Goal: Information Seeking & Learning: Find contact information

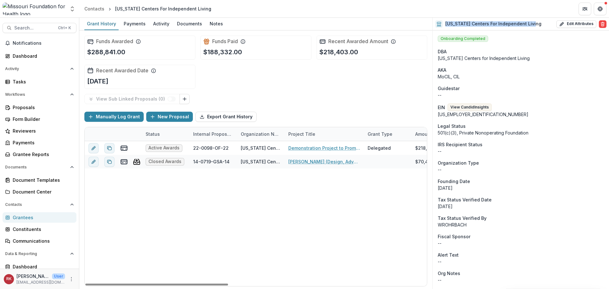
click at [25, 217] on div "Grantees" at bounding box center [42, 217] width 59 height 7
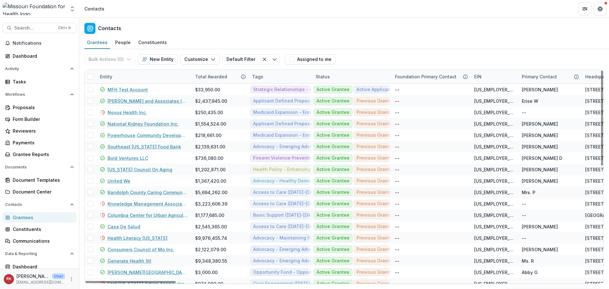
click at [103, 75] on div "Entity" at bounding box center [106, 76] width 20 height 7
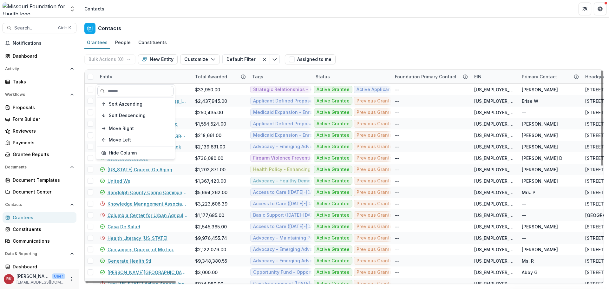
click at [115, 89] on input at bounding box center [135, 91] width 76 height 10
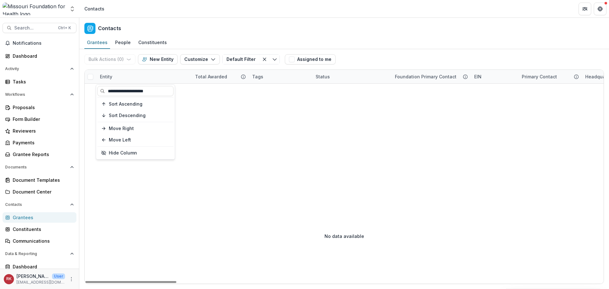
type input "**********"
click at [106, 79] on div "Entity" at bounding box center [106, 76] width 20 height 7
drag, startPoint x: 146, startPoint y: 93, endPoint x: 108, endPoint y: 93, distance: 37.7
click at [108, 93] on input "**********" at bounding box center [135, 91] width 76 height 10
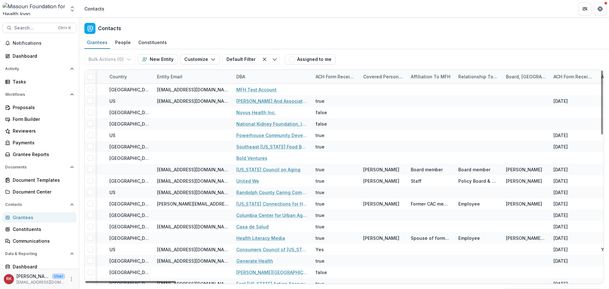
scroll to position [0, 681]
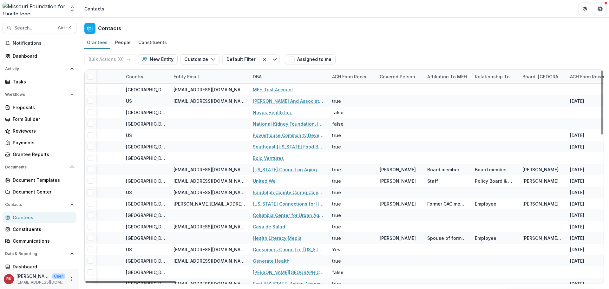
drag, startPoint x: 146, startPoint y: 281, endPoint x: 265, endPoint y: 285, distance: 118.6
click at [176, 283] on div at bounding box center [130, 282] width 90 height 2
click at [257, 77] on div "DBA" at bounding box center [257, 76] width 16 height 7
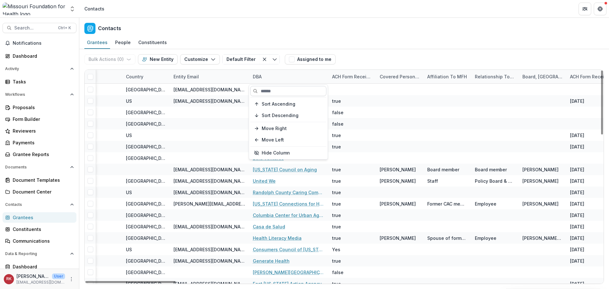
click at [271, 94] on input at bounding box center [288, 91] width 76 height 10
paste input "**********"
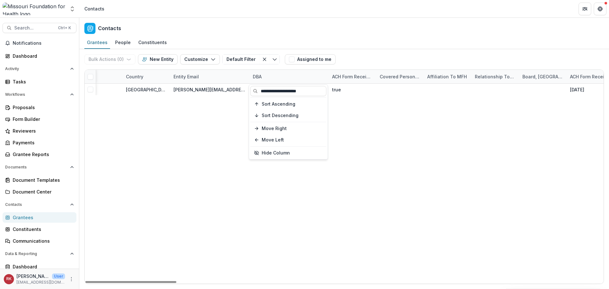
type input "**********"
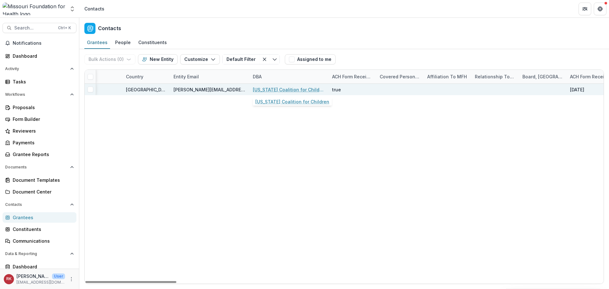
click at [267, 93] on div "[US_STATE] Coalition for Children" at bounding box center [289, 89] width 72 height 11
click at [266, 88] on link "[US_STATE] Coalition for Children" at bounding box center [289, 89] width 72 height 7
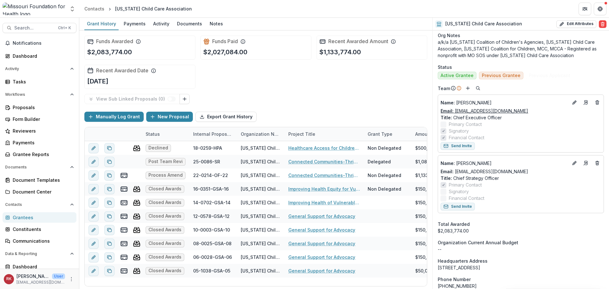
scroll to position [285, 0]
click at [44, 214] on div "Grantees" at bounding box center [42, 217] width 59 height 7
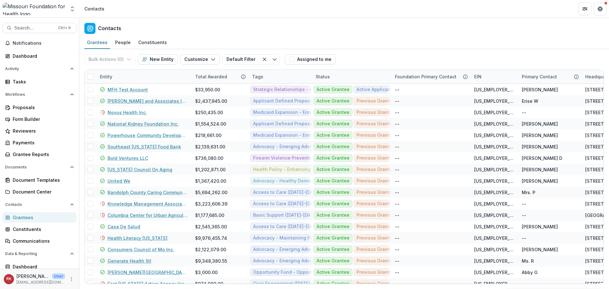
click at [108, 79] on div "Entity" at bounding box center [106, 76] width 20 height 7
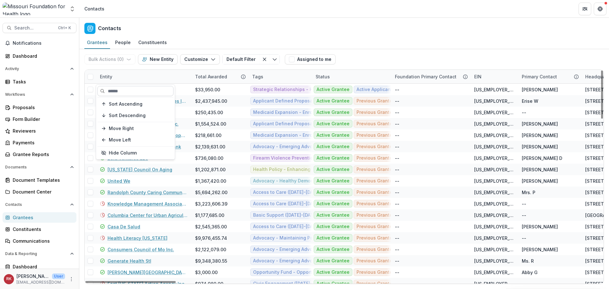
click at [116, 86] on input at bounding box center [135, 91] width 76 height 10
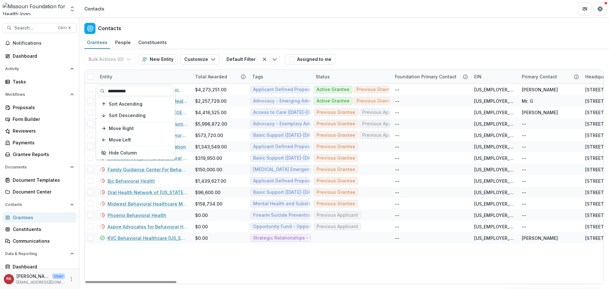
type input "**********"
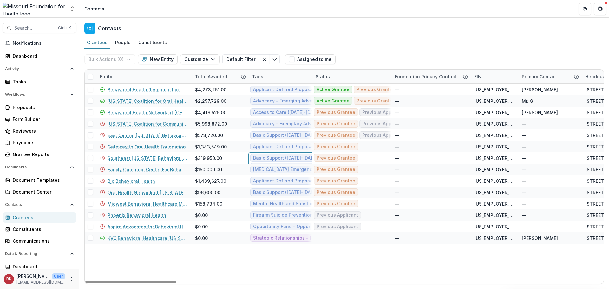
click at [140, 102] on link "[US_STATE] Coalition for Oral Health, Inc." at bounding box center [147, 101] width 80 height 7
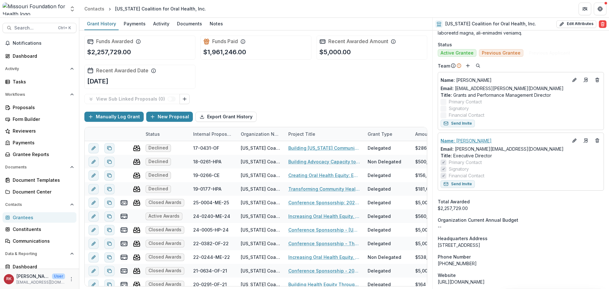
scroll to position [666, 0]
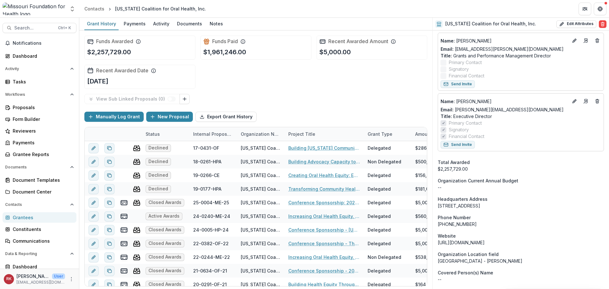
drag, startPoint x: 44, startPoint y: 215, endPoint x: 49, endPoint y: 215, distance: 4.1
click at [44, 215] on div "Grantees" at bounding box center [42, 217] width 59 height 7
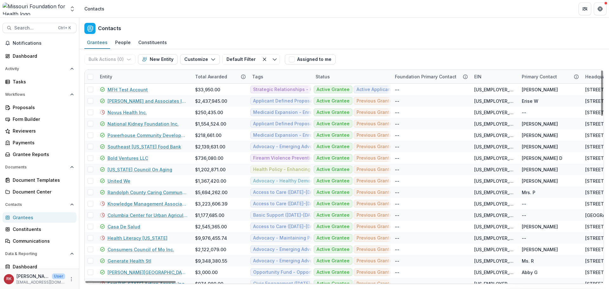
click at [108, 77] on div "Entity" at bounding box center [106, 76] width 20 height 7
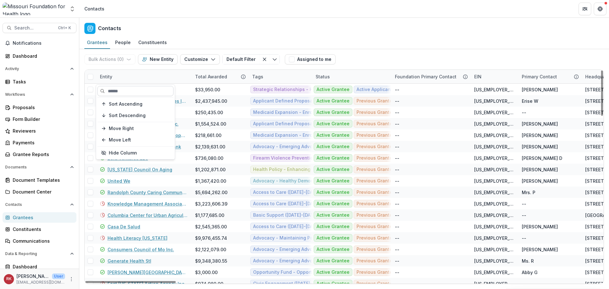
click at [119, 90] on input at bounding box center [135, 91] width 76 height 10
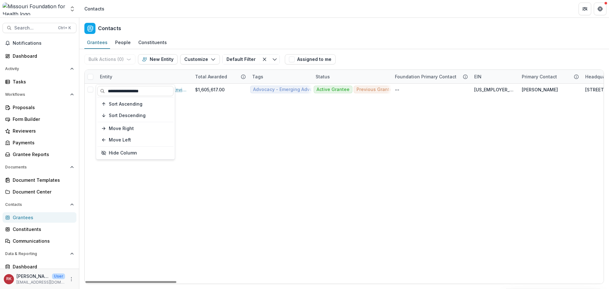
type input "**********"
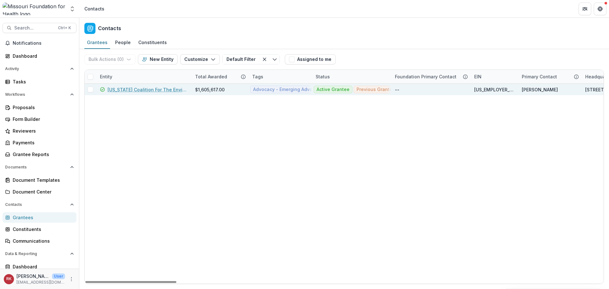
click at [144, 91] on link "[US_STATE] Coalition For The Environment Foundation" at bounding box center [147, 89] width 80 height 7
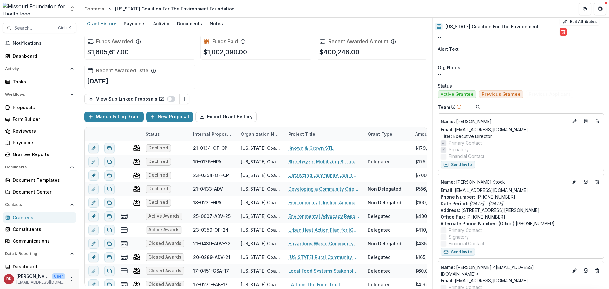
scroll to position [254, 0]
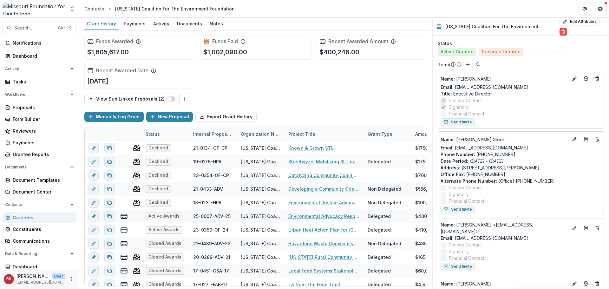
click at [25, 217] on div "Grantees" at bounding box center [42, 217] width 59 height 7
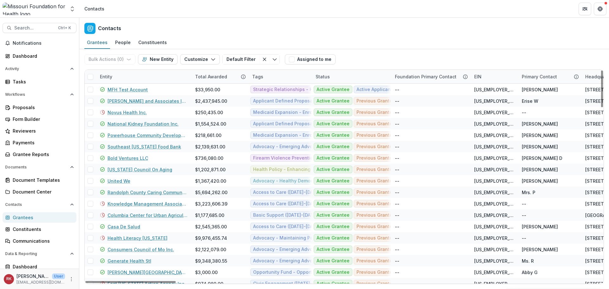
click at [105, 77] on div "Entity" at bounding box center [106, 76] width 20 height 7
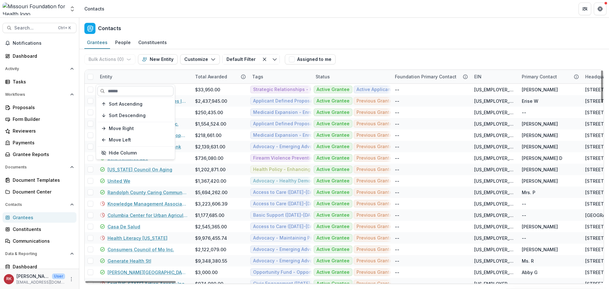
click at [123, 91] on input at bounding box center [135, 91] width 76 height 10
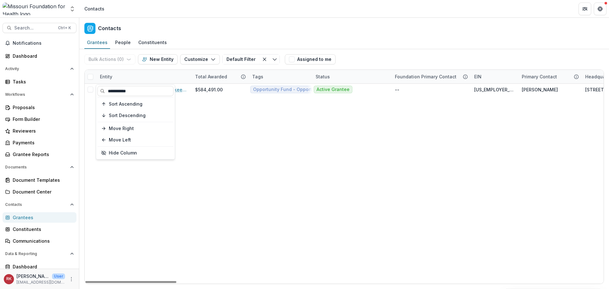
type input "**********"
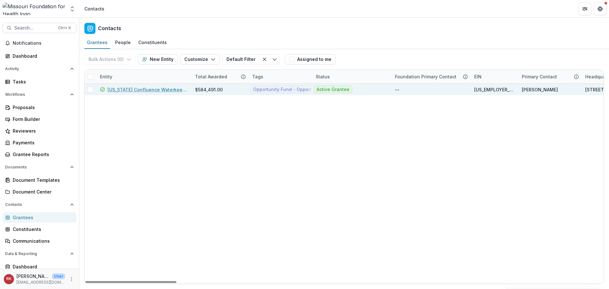
click at [151, 90] on link "[US_STATE] Confluence Waterkeeper" at bounding box center [147, 89] width 80 height 7
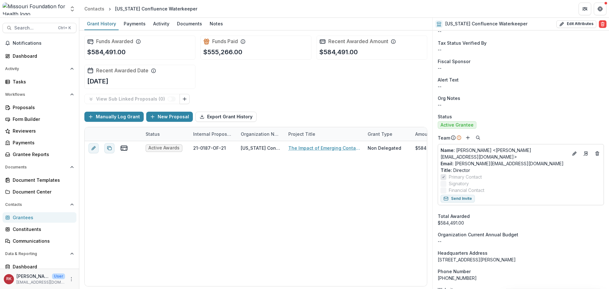
scroll to position [190, 0]
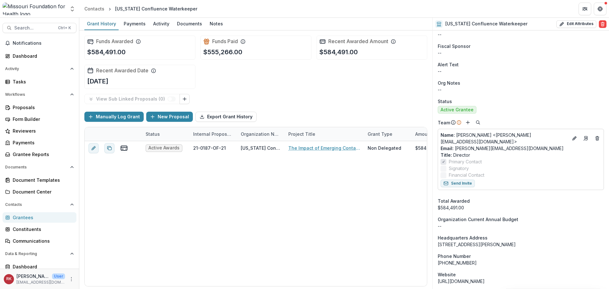
click at [26, 217] on div "Grantees" at bounding box center [42, 217] width 59 height 7
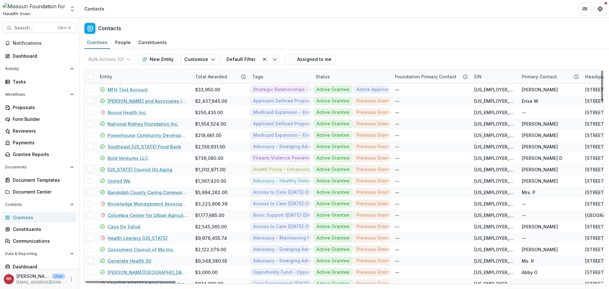
click at [107, 78] on div "Entity" at bounding box center [106, 76] width 20 height 7
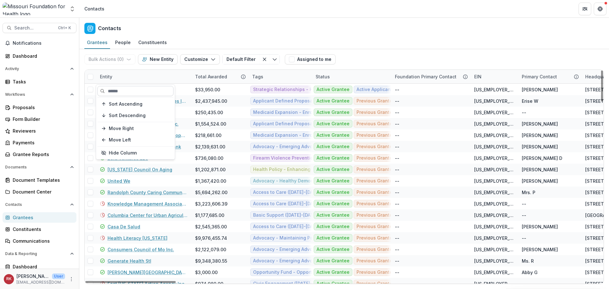
click at [119, 95] on input at bounding box center [135, 91] width 76 height 10
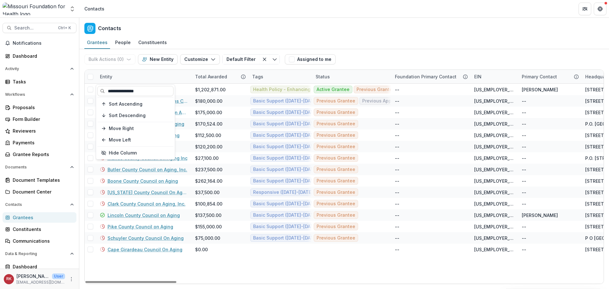
type input "**********"
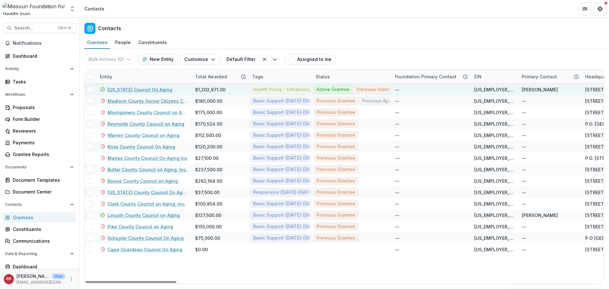
click at [123, 92] on link "[US_STATE] Council On Aging" at bounding box center [139, 89] width 65 height 7
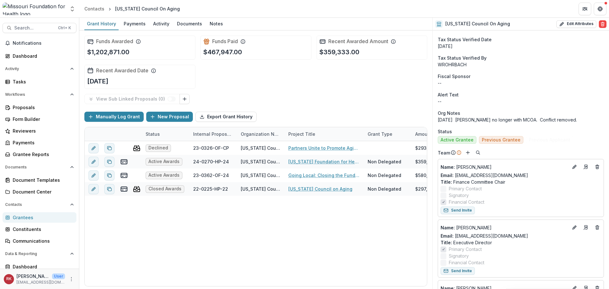
scroll to position [205, 0]
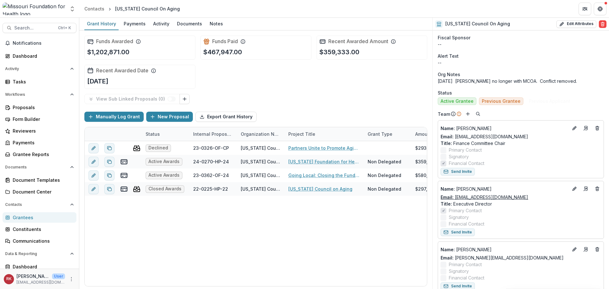
drag, startPoint x: 506, startPoint y: 194, endPoint x: 455, endPoint y: 191, distance: 50.8
click at [455, 194] on div "Email: [EMAIL_ADDRESS][DOMAIN_NAME]" at bounding box center [520, 197] width 160 height 7
copy link "[EMAIL_ADDRESS][DOMAIN_NAME]"
click at [557, 194] on div "Email: [EMAIL_ADDRESS][DOMAIN_NAME]" at bounding box center [520, 197] width 160 height 7
drag, startPoint x: 554, startPoint y: 191, endPoint x: 456, endPoint y: 192, distance: 97.7
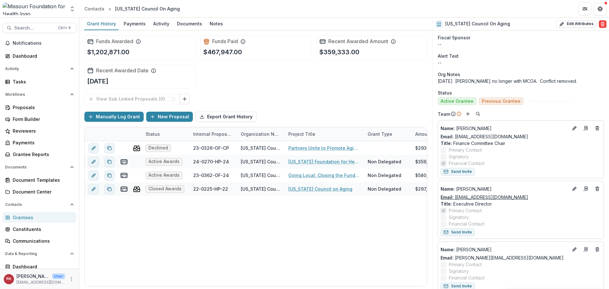
click at [456, 194] on div "Email: [EMAIL_ADDRESS][DOMAIN_NAME]" at bounding box center [520, 197] width 160 height 7
copy link "[EMAIL_ADDRESS][DOMAIN_NAME]"
click at [34, 218] on div "Grantees" at bounding box center [42, 217] width 59 height 7
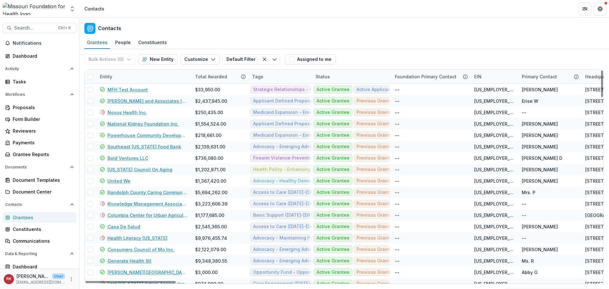
click at [113, 77] on div "Entity" at bounding box center [106, 76] width 20 height 7
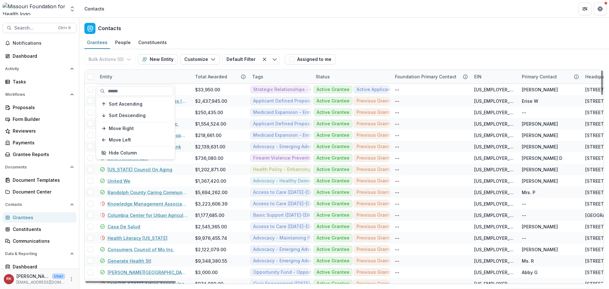
click at [121, 84] on section "Sort Ascending Sort Descending Move Right Move Left Hide Column" at bounding box center [135, 121] width 79 height 75
click at [123, 89] on input at bounding box center [135, 91] width 76 height 10
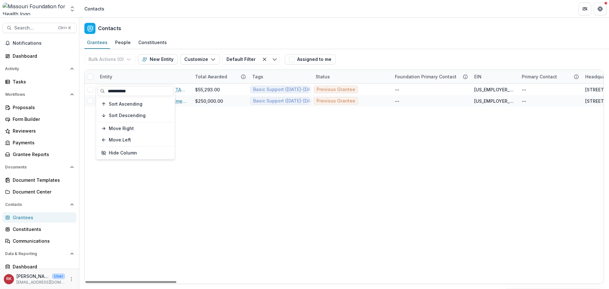
type input "**********"
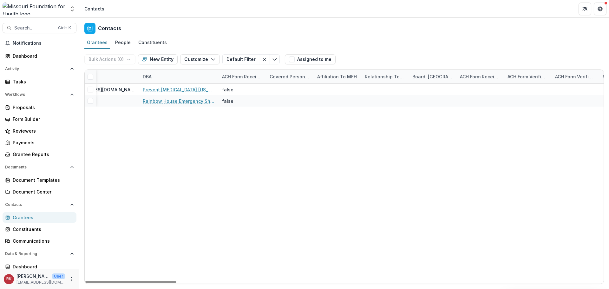
scroll to position [0, 789]
drag, startPoint x: 148, startPoint y: 282, endPoint x: 281, endPoint y: 276, distance: 133.0
click at [176, 283] on div at bounding box center [130, 282] width 91 height 2
click at [27, 217] on div "Grantees" at bounding box center [42, 217] width 59 height 7
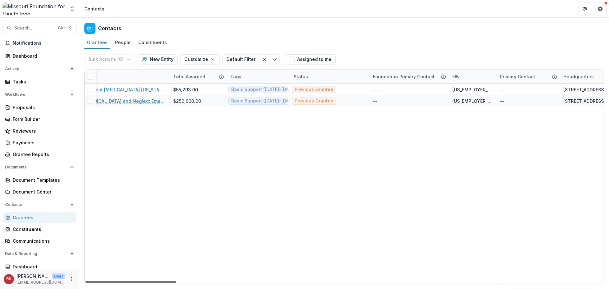
scroll to position [0, 0]
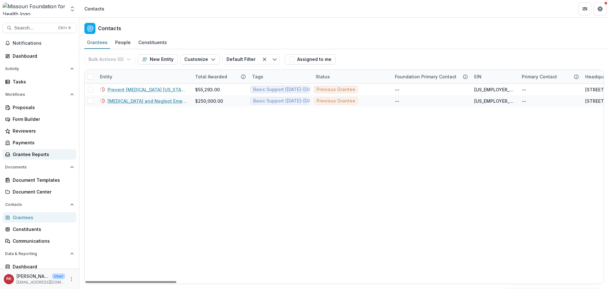
drag, startPoint x: 237, startPoint y: 281, endPoint x: 70, endPoint y: 155, distance: 209.1
click at [85, 281] on div at bounding box center [130, 282] width 91 height 2
click at [122, 75] on div "Entity" at bounding box center [143, 77] width 95 height 14
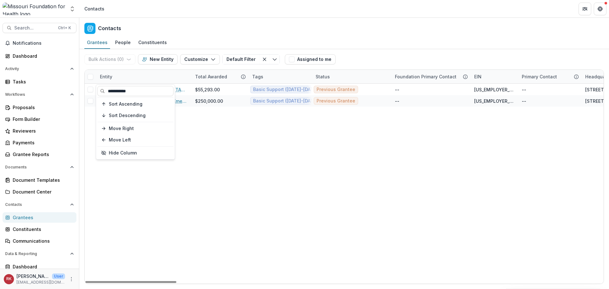
drag, startPoint x: 140, startPoint y: 90, endPoint x: 96, endPoint y: 88, distance: 43.2
click at [96, 88] on div "**********" at bounding box center [135, 122] width 79 height 75
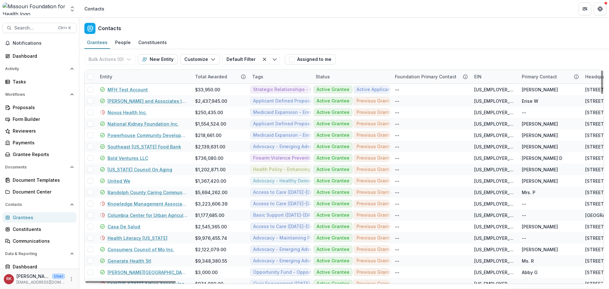
click at [238, 182] on div "$1,367,420.00" at bounding box center [219, 180] width 49 height 11
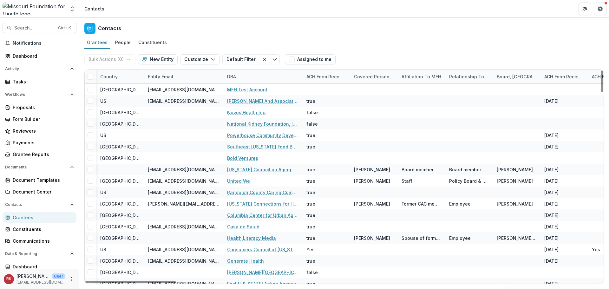
drag, startPoint x: 148, startPoint y: 281, endPoint x: 272, endPoint y: 285, distance: 124.0
click at [176, 283] on div at bounding box center [130, 282] width 90 height 2
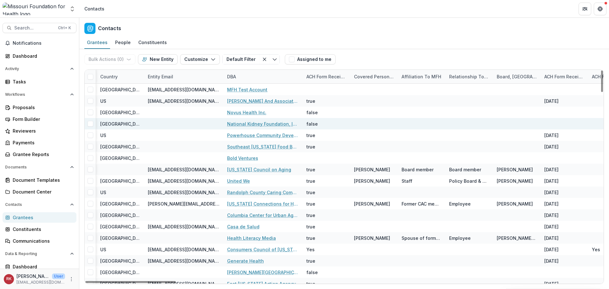
scroll to position [0, 708]
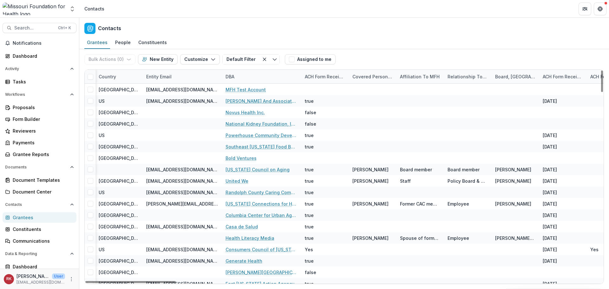
click at [231, 80] on div "DBA" at bounding box center [261, 77] width 79 height 14
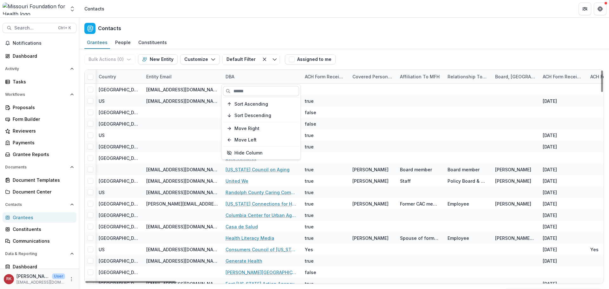
click at [239, 94] on input at bounding box center [261, 91] width 76 height 10
paste input "**********"
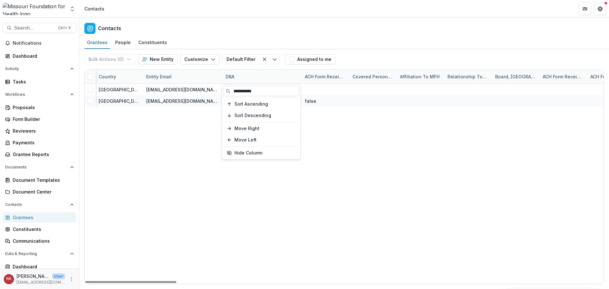
type input "**********"
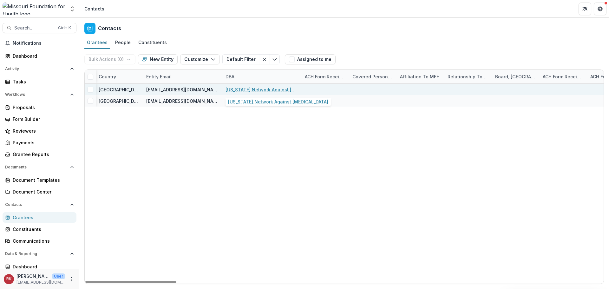
click at [255, 90] on link "[US_STATE] Network Against [MEDICAL_DATA]" at bounding box center [261, 89] width 72 height 7
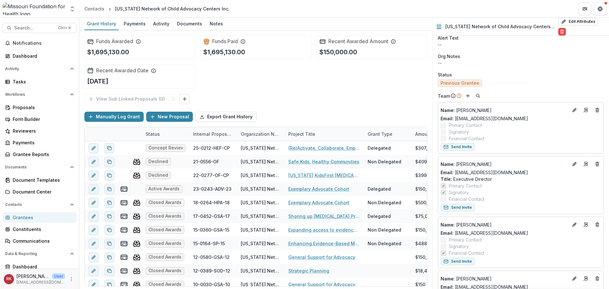
scroll to position [285, 0]
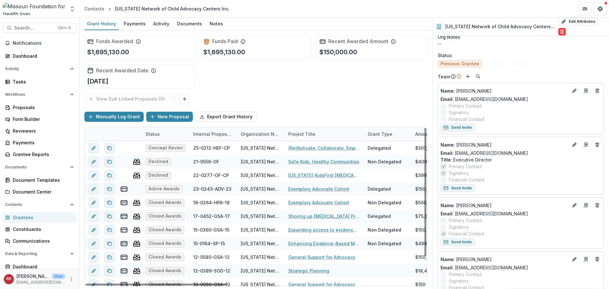
click at [29, 219] on div "Grantees" at bounding box center [42, 217] width 59 height 7
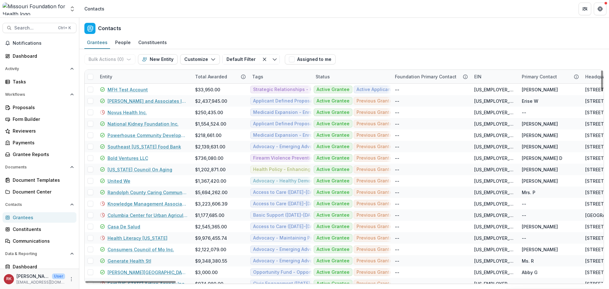
click at [107, 80] on div "Entity" at bounding box center [106, 76] width 20 height 7
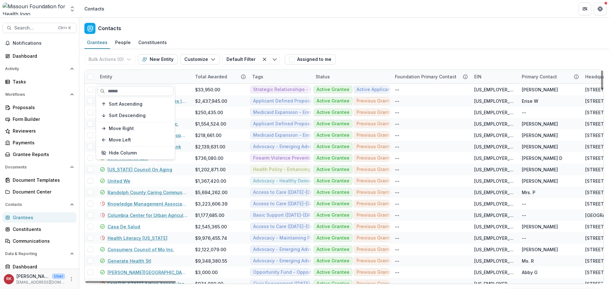
click at [129, 93] on input at bounding box center [135, 91] width 76 height 10
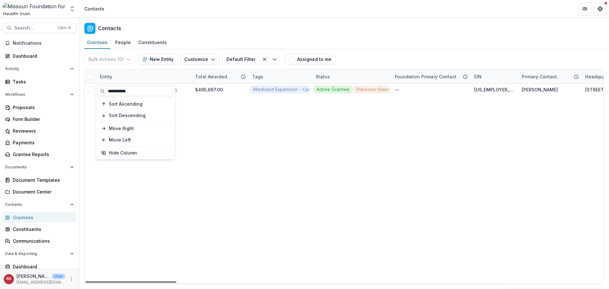
type input "**********"
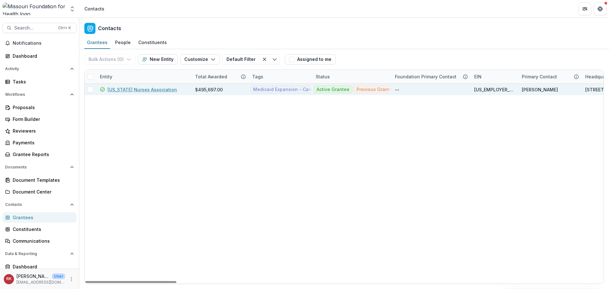
click at [120, 91] on link "[US_STATE] Nurses Association" at bounding box center [141, 89] width 69 height 7
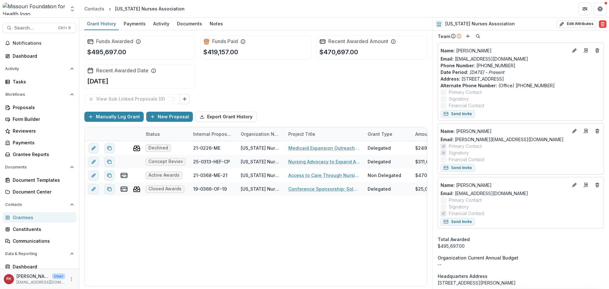
scroll to position [317, 0]
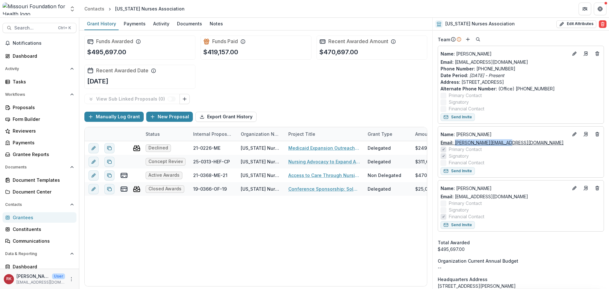
drag, startPoint x: 516, startPoint y: 144, endPoint x: 455, endPoint y: 144, distance: 60.9
click at [455, 144] on div "Email: [PERSON_NAME][EMAIL_ADDRESS][DOMAIN_NAME]" at bounding box center [520, 142] width 160 height 7
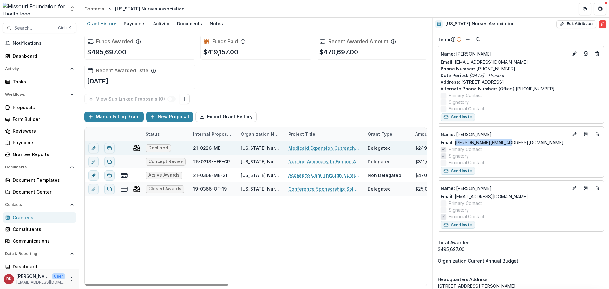
copy link "[PERSON_NAME][EMAIL_ADDRESS][DOMAIN_NAME]"
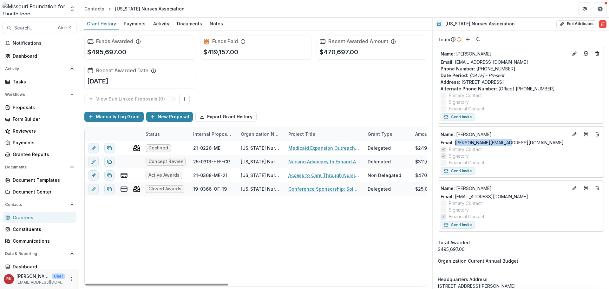
click at [525, 145] on div "Email: [PERSON_NAME][EMAIL_ADDRESS][DOMAIN_NAME]" at bounding box center [520, 142] width 160 height 7
drag, startPoint x: 521, startPoint y: 145, endPoint x: 454, endPoint y: 145, distance: 66.3
click at [454, 145] on div "Email: [PERSON_NAME][EMAIL_ADDRESS][DOMAIN_NAME]" at bounding box center [520, 142] width 160 height 7
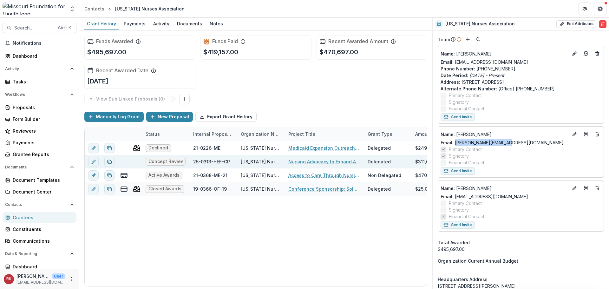
copy link "[PERSON_NAME][EMAIL_ADDRESS][DOMAIN_NAME]"
click at [42, 217] on div "Grantees" at bounding box center [42, 217] width 59 height 7
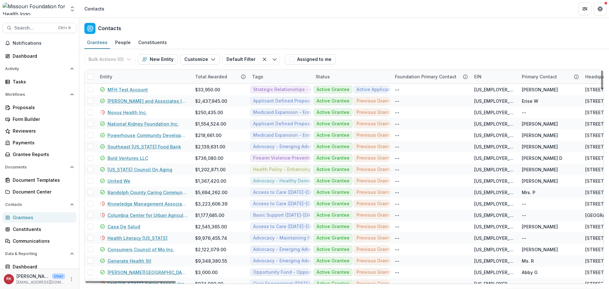
click at [104, 72] on div "Entity" at bounding box center [143, 77] width 95 height 14
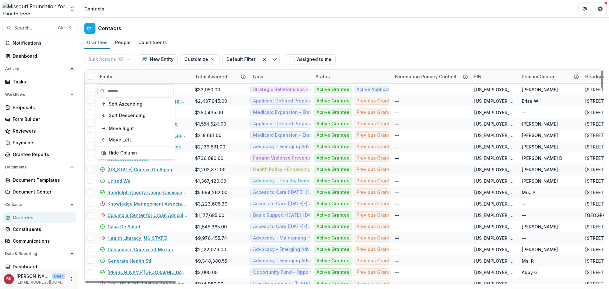
click at [115, 93] on input at bounding box center [135, 91] width 76 height 10
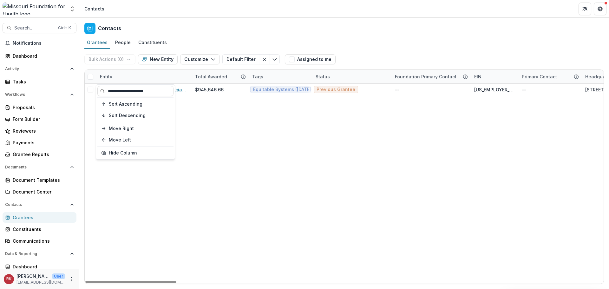
type input "**********"
drag, startPoint x: 162, startPoint y: 282, endPoint x: 92, endPoint y: 147, distance: 151.2
click at [106, 281] on div at bounding box center [130, 282] width 91 height 2
click at [108, 81] on div "Entity" at bounding box center [143, 77] width 95 height 14
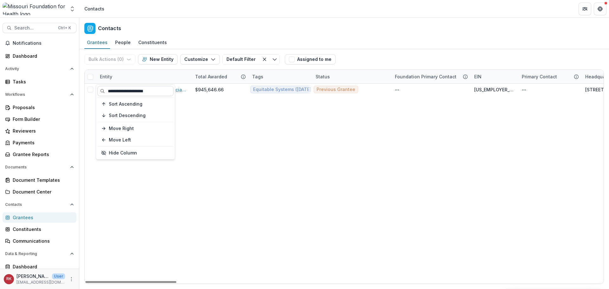
drag, startPoint x: 160, startPoint y: 91, endPoint x: 105, endPoint y: 90, distance: 55.5
click at [105, 90] on input "**********" at bounding box center [135, 91] width 76 height 10
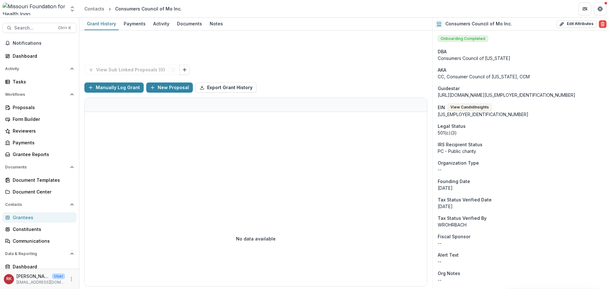
click at [26, 212] on div "Contacts Grantees Constituents Communications" at bounding box center [39, 222] width 79 height 47
click at [27, 217] on div "Grantees" at bounding box center [42, 217] width 59 height 7
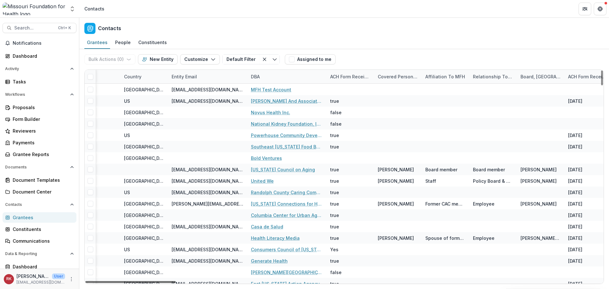
scroll to position [0, 705]
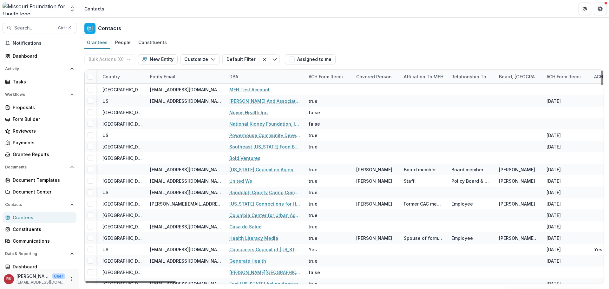
drag, startPoint x: 113, startPoint y: 281, endPoint x: 236, endPoint y: 281, distance: 123.3
click at [176, 281] on div at bounding box center [130, 282] width 90 height 2
click at [241, 77] on div "DBA" at bounding box center [233, 76] width 16 height 7
click at [245, 88] on input at bounding box center [263, 91] width 75 height 10
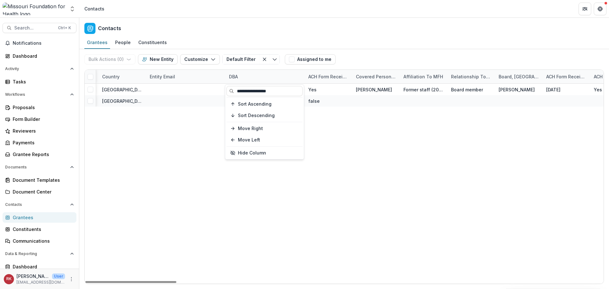
type input "**********"
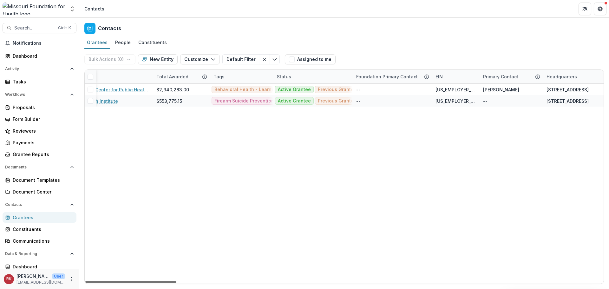
scroll to position [0, 0]
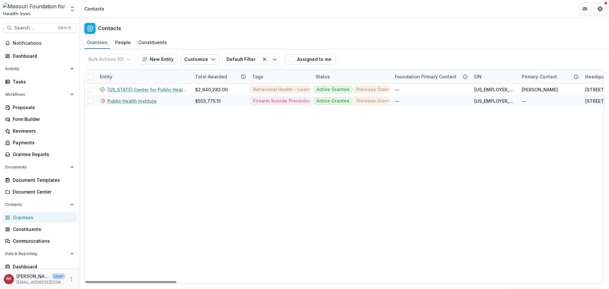
drag, startPoint x: 230, startPoint y: 281, endPoint x: 156, endPoint y: 183, distance: 122.7
click at [106, 281] on div at bounding box center [130, 282] width 91 height 2
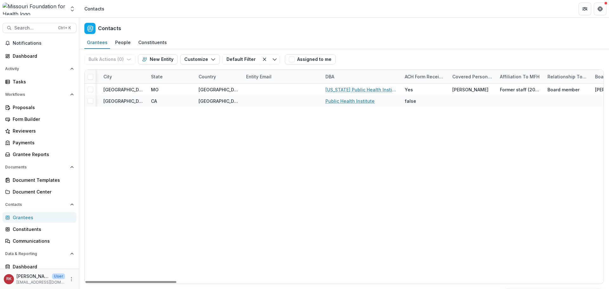
scroll to position [0, 625]
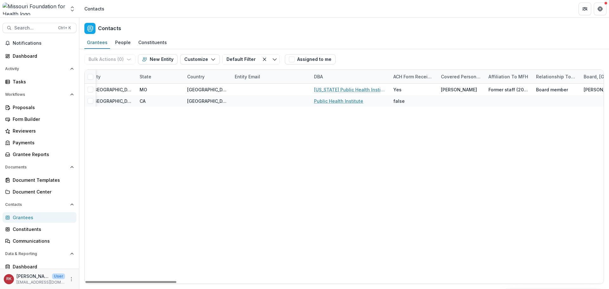
drag, startPoint x: 116, startPoint y: 281, endPoint x: 274, endPoint y: 192, distance: 181.7
click at [176, 283] on div at bounding box center [130, 282] width 91 height 2
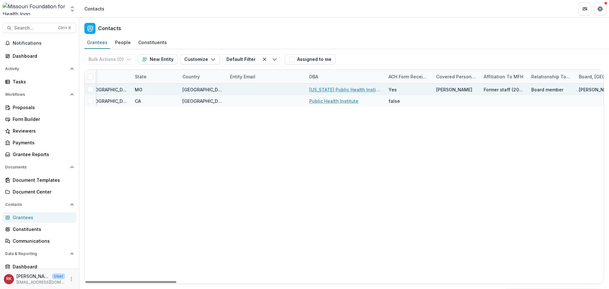
click at [329, 88] on link "[US_STATE] Public Health Institute" at bounding box center [345, 89] width 72 height 7
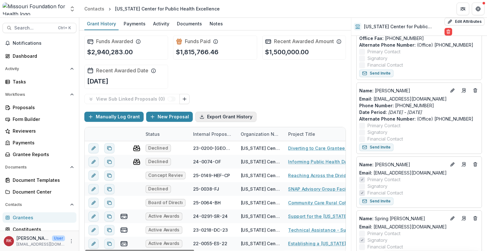
scroll to position [606, 0]
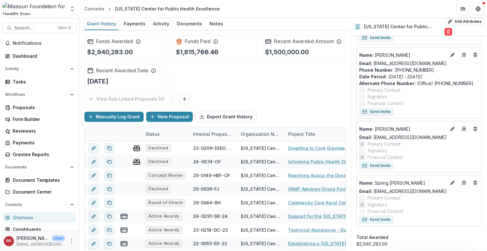
click at [31, 220] on div "Grantees" at bounding box center [42, 217] width 59 height 7
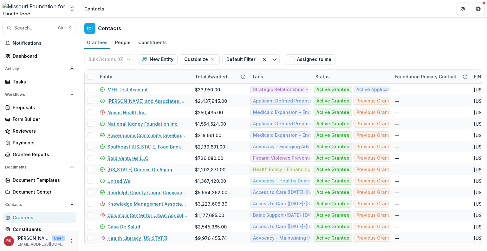
scroll to position [64, 0]
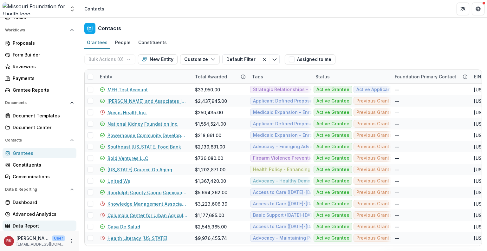
click at [21, 223] on div "Data Report" at bounding box center [42, 225] width 59 height 7
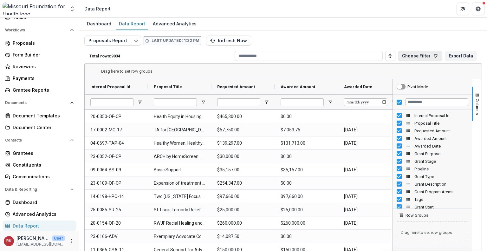
click at [414, 57] on button "Choose Filter" at bounding box center [420, 56] width 44 height 10
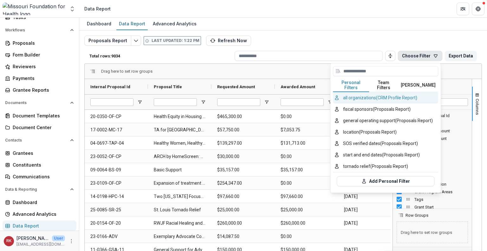
click at [358, 98] on button "all organizations (CRM Profile Report)" at bounding box center [385, 97] width 105 height 11
